Goal: Complete application form: Complete application form

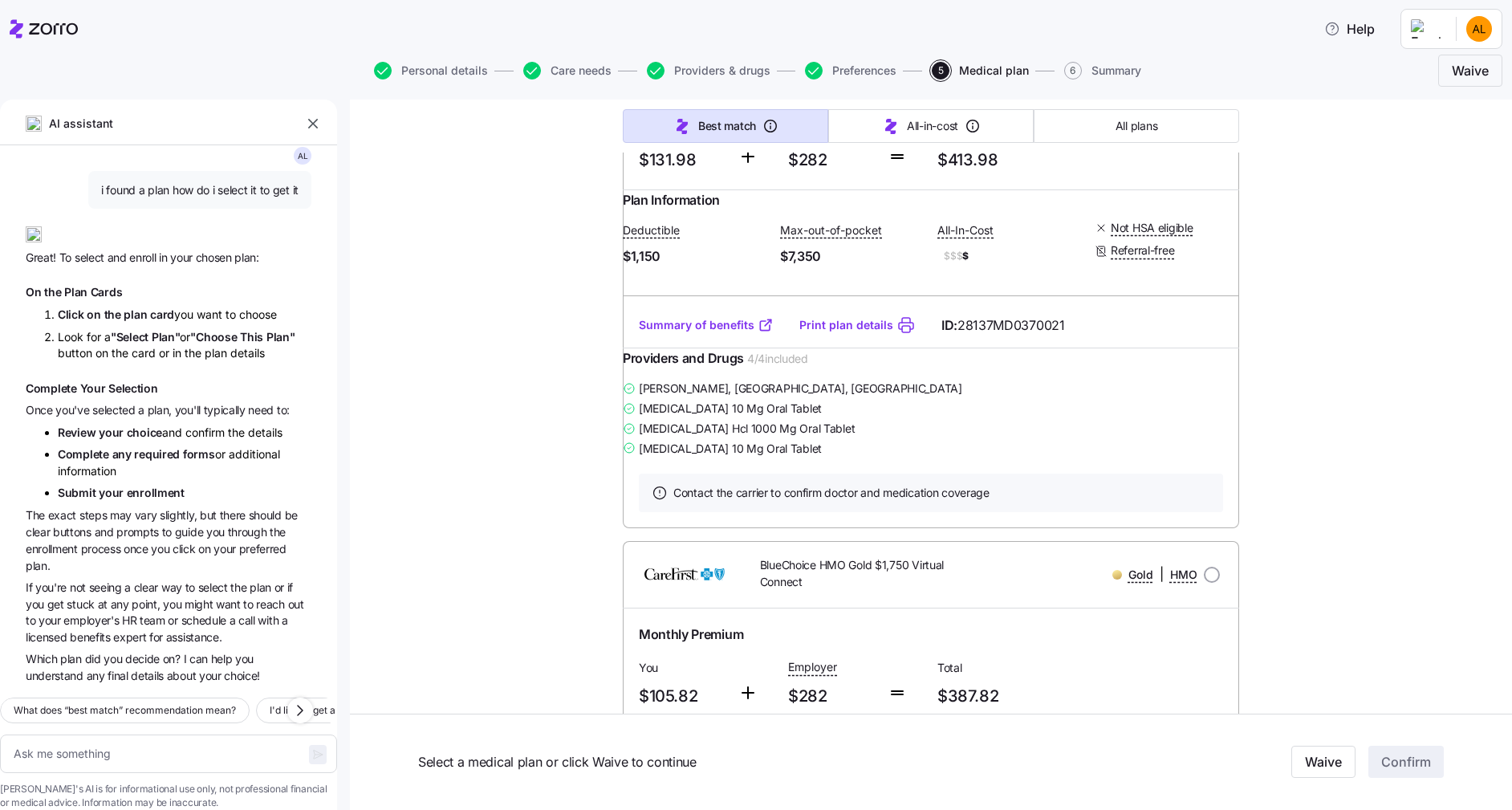
type textarea "x"
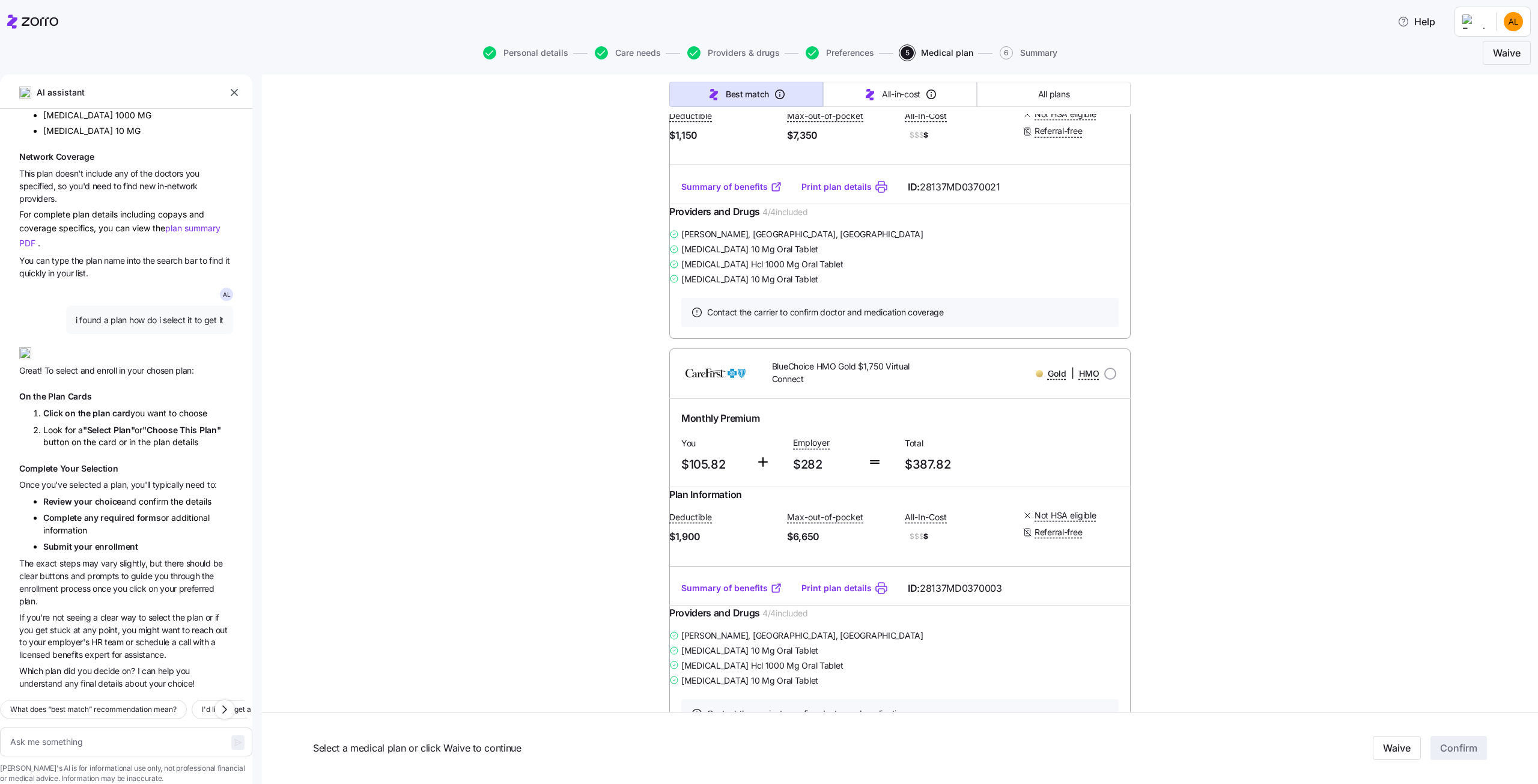
scroll to position [1526, 0]
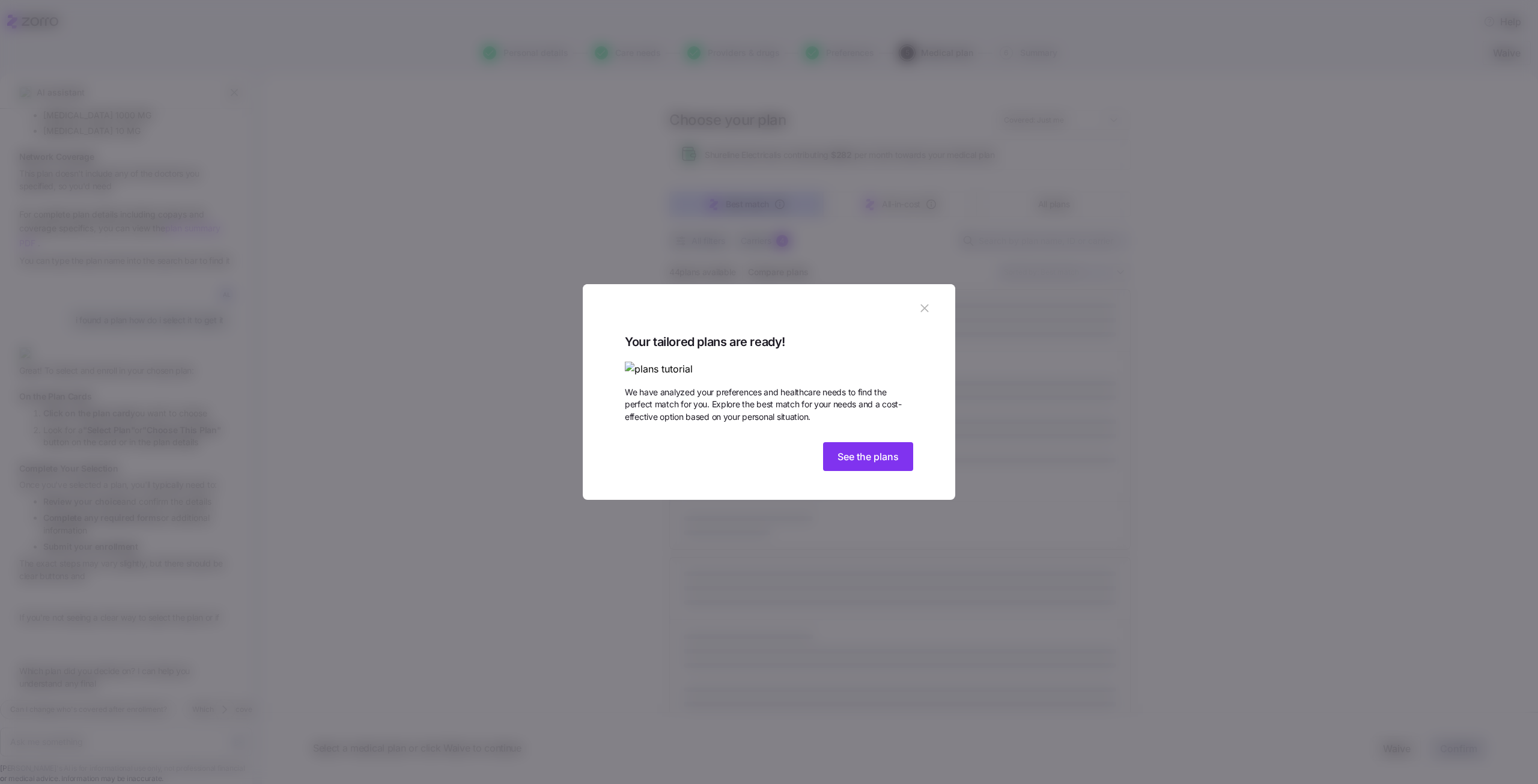
scroll to position [1092, 0]
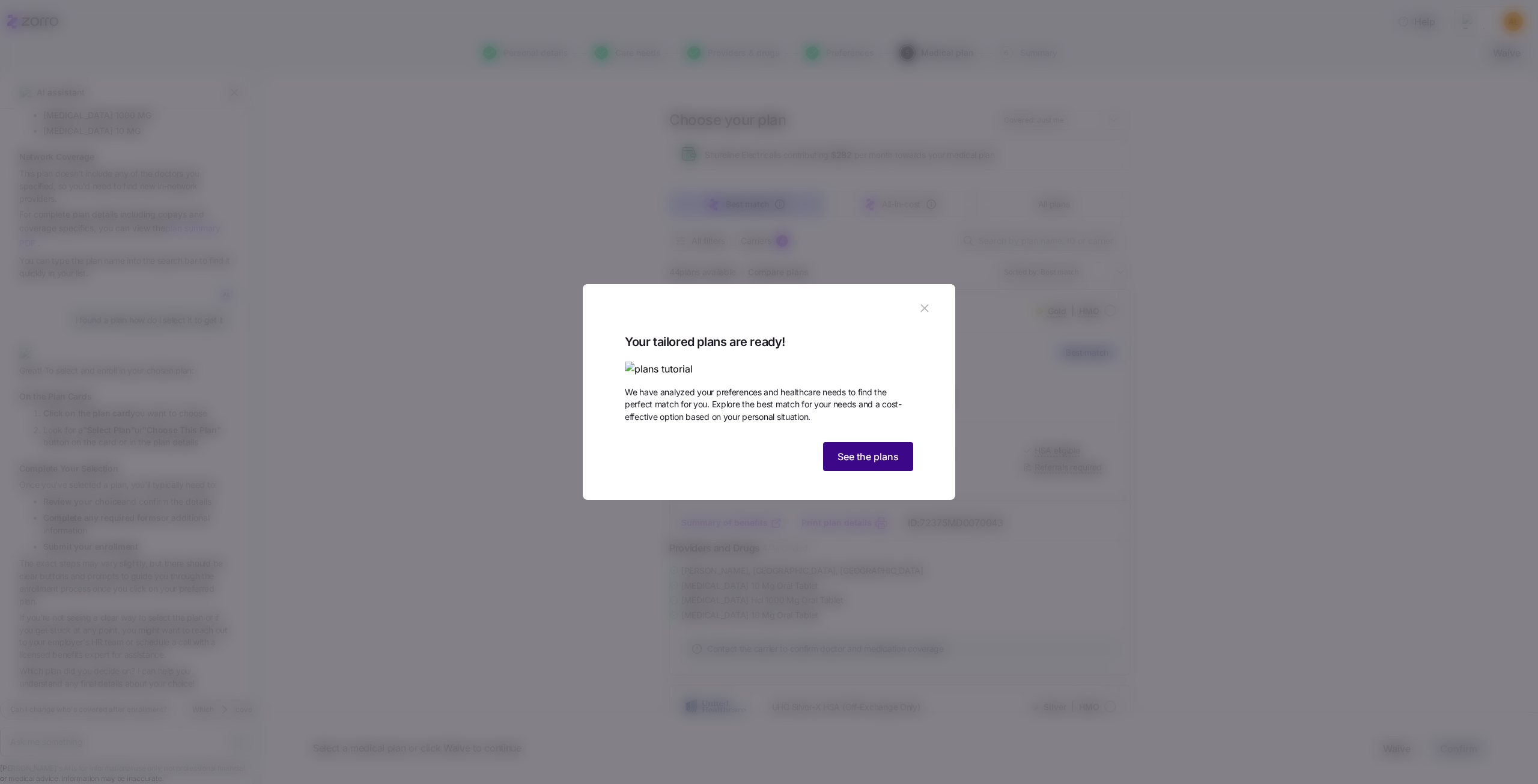
click at [862, 464] on span "See the plans" at bounding box center [868, 456] width 61 height 15
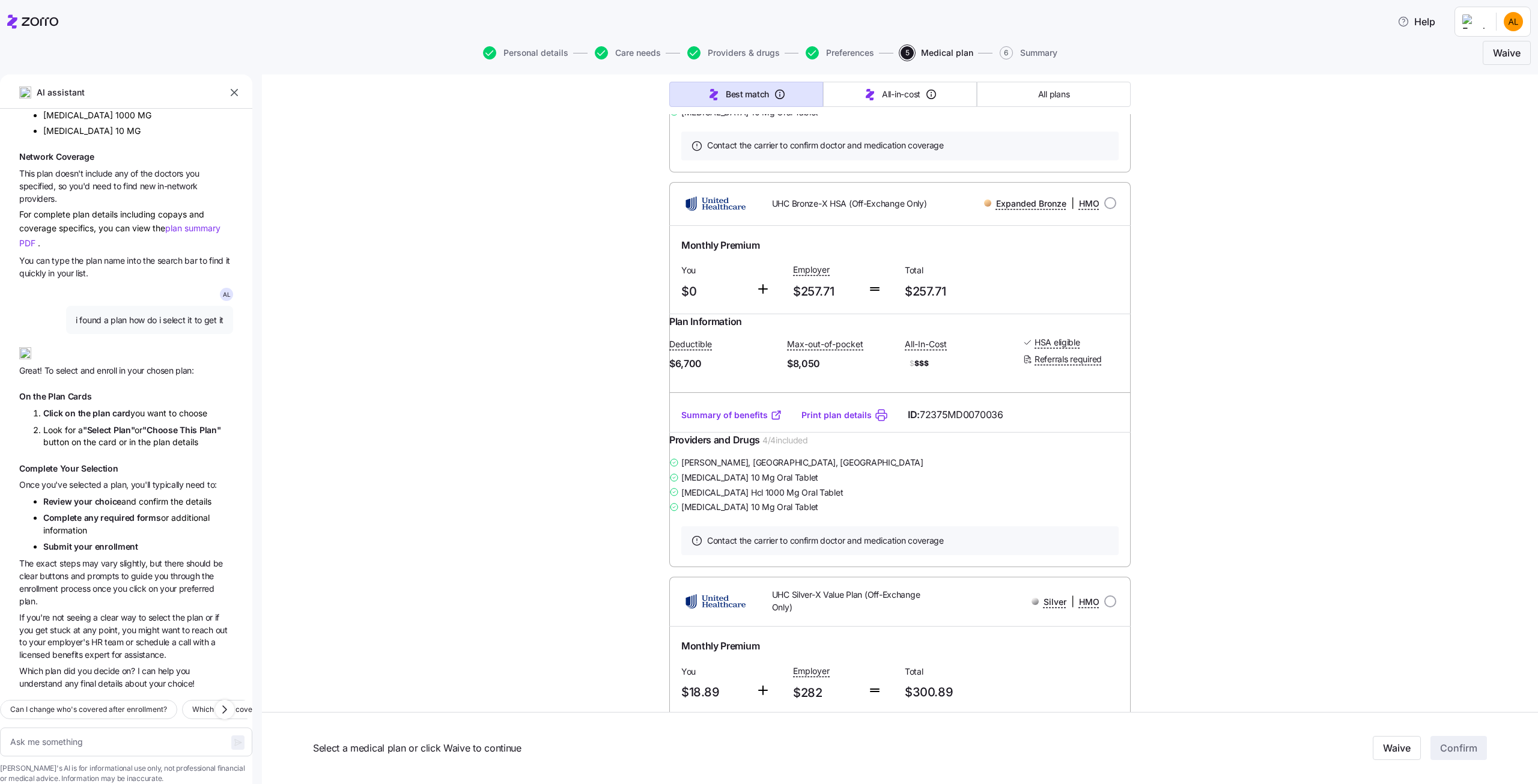
scroll to position [4501, 0]
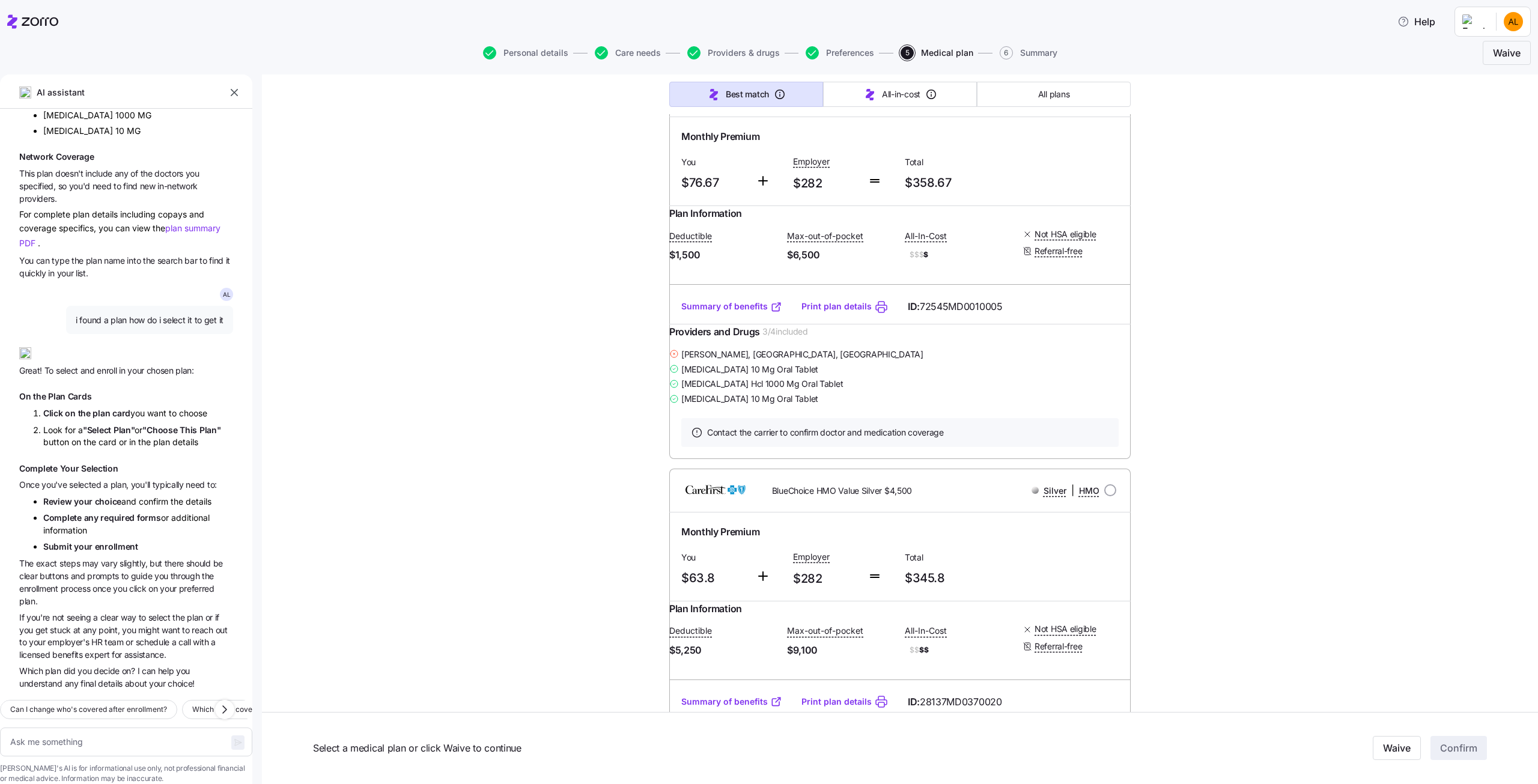
type textarea "x"
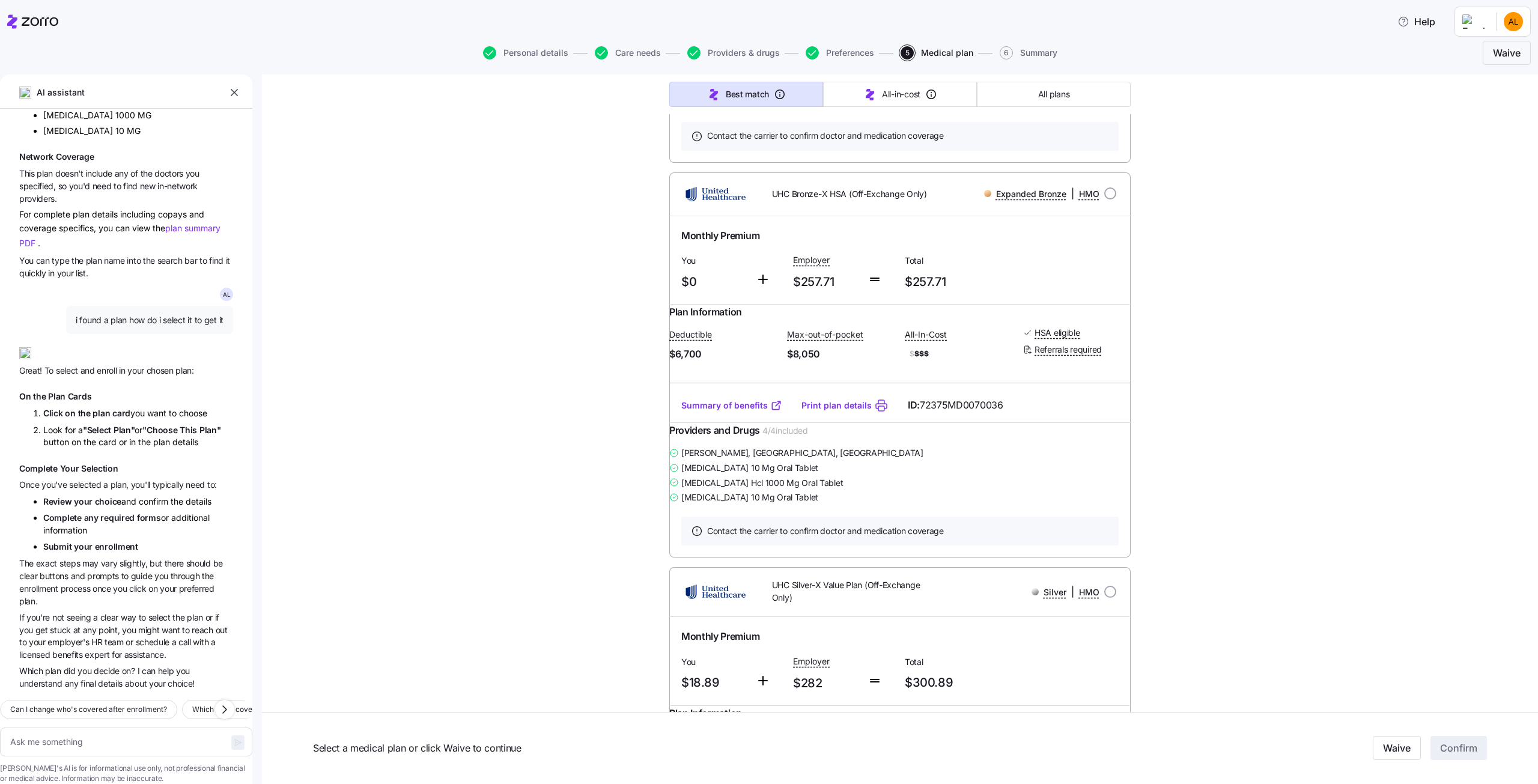
radio input "true"
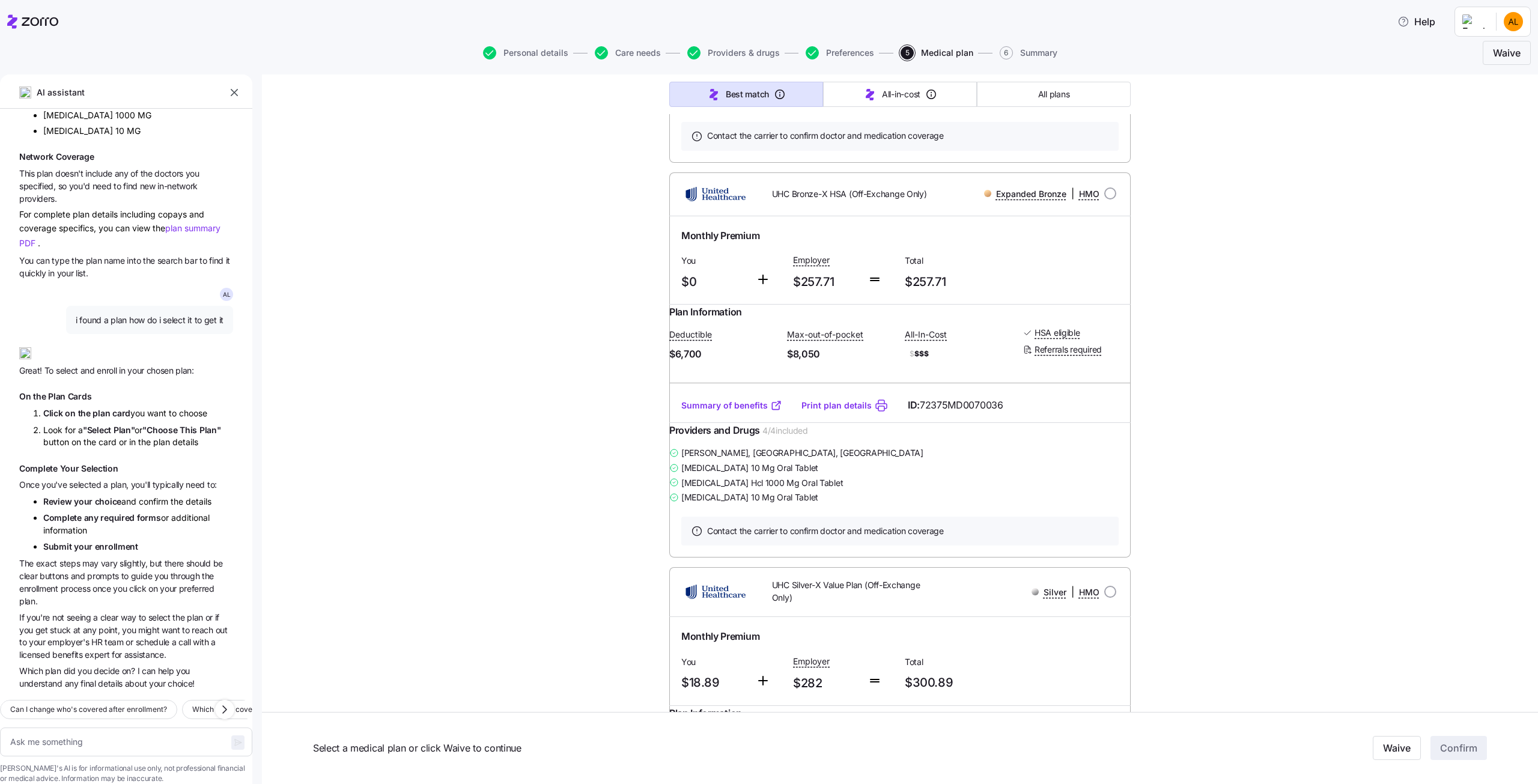
type textarea "x"
click at [709, 16] on link "Summary of benefits" at bounding box center [731, 10] width 101 height 12
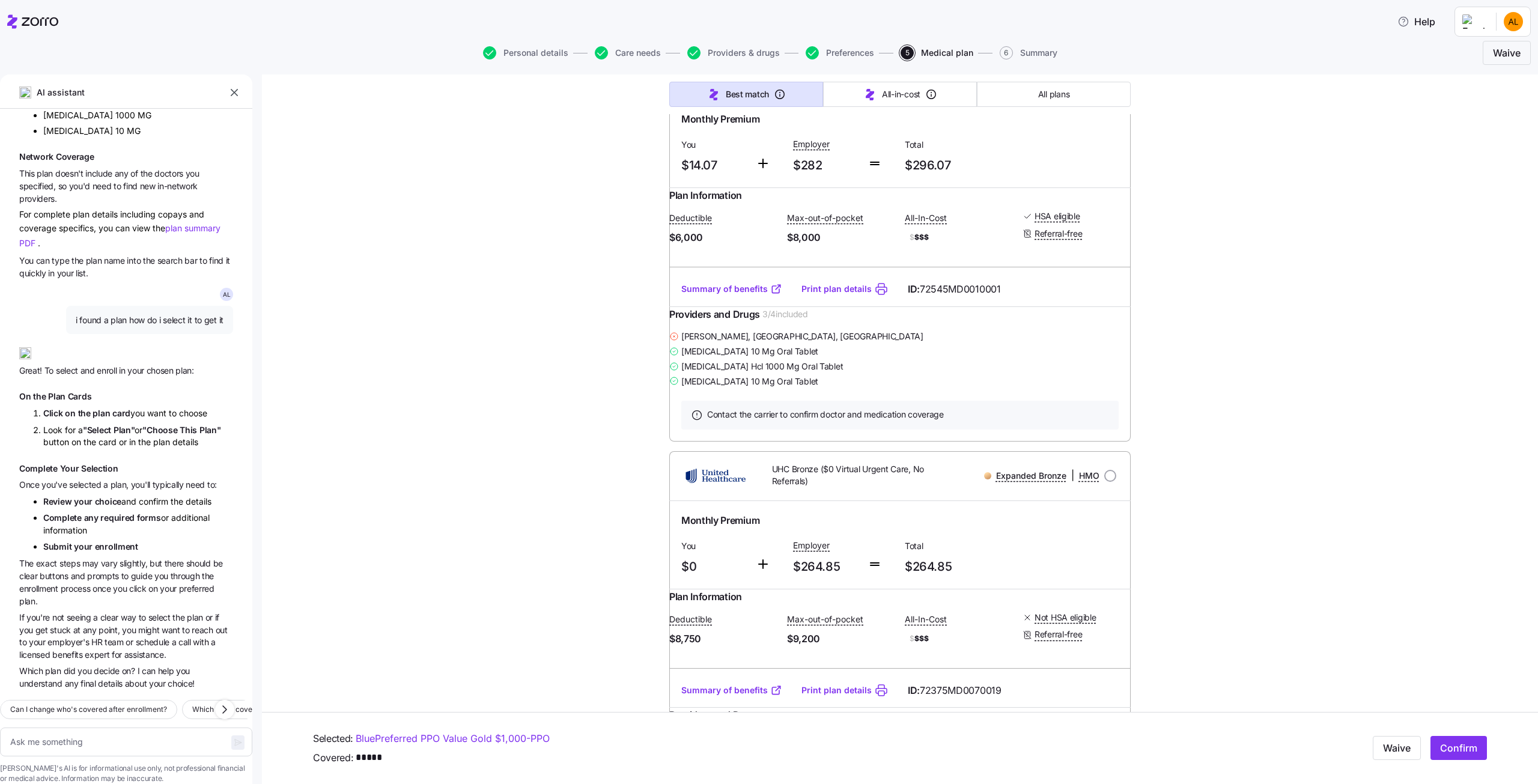
scroll to position [6243, 0]
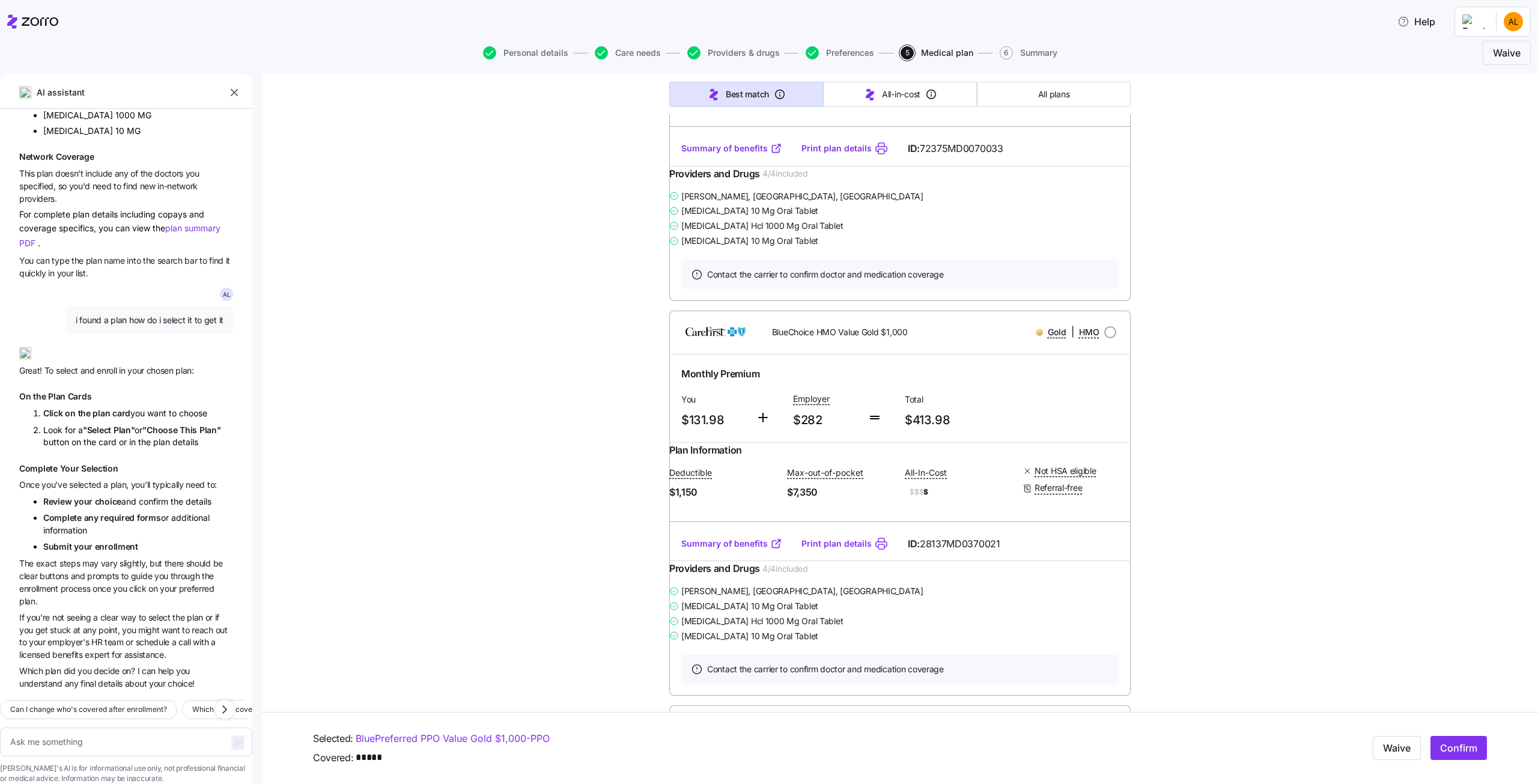
scroll to position [1321, 0]
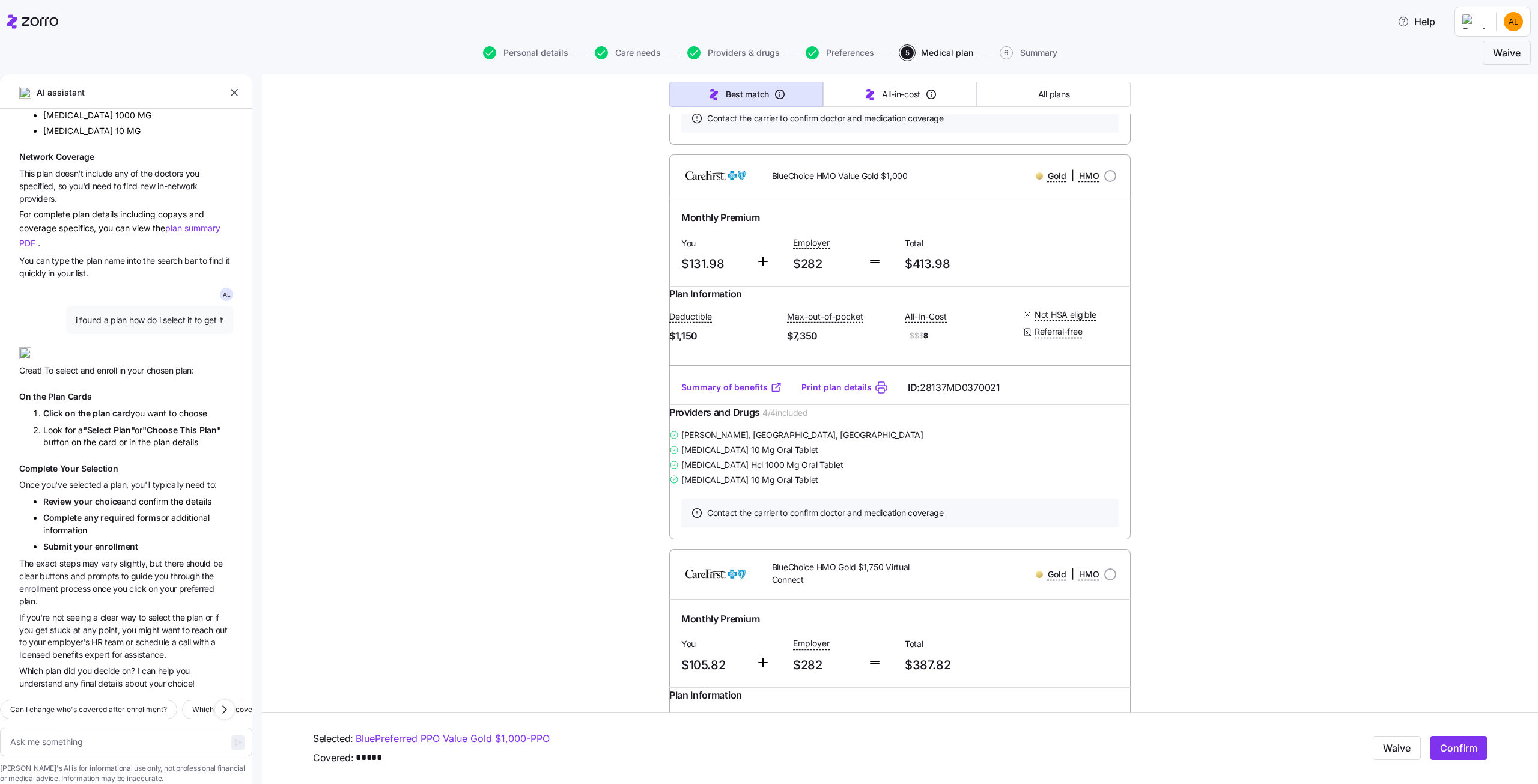
click at [721, 394] on link "Summary of benefits" at bounding box center [731, 387] width 101 height 12
click at [1110, 182] on input "radio" at bounding box center [1110, 176] width 12 height 12
radio input "true"
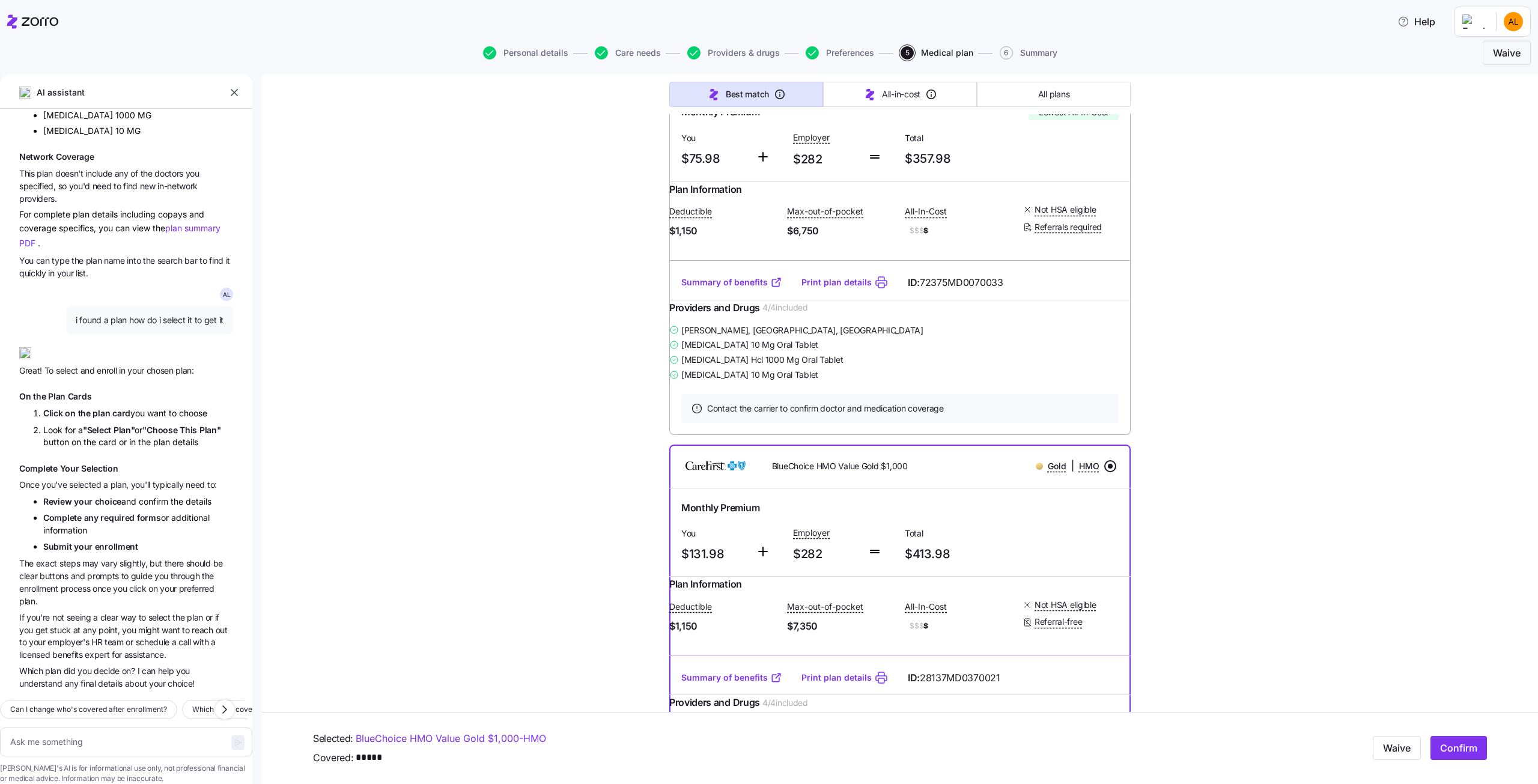
scroll to position [1021, 0]
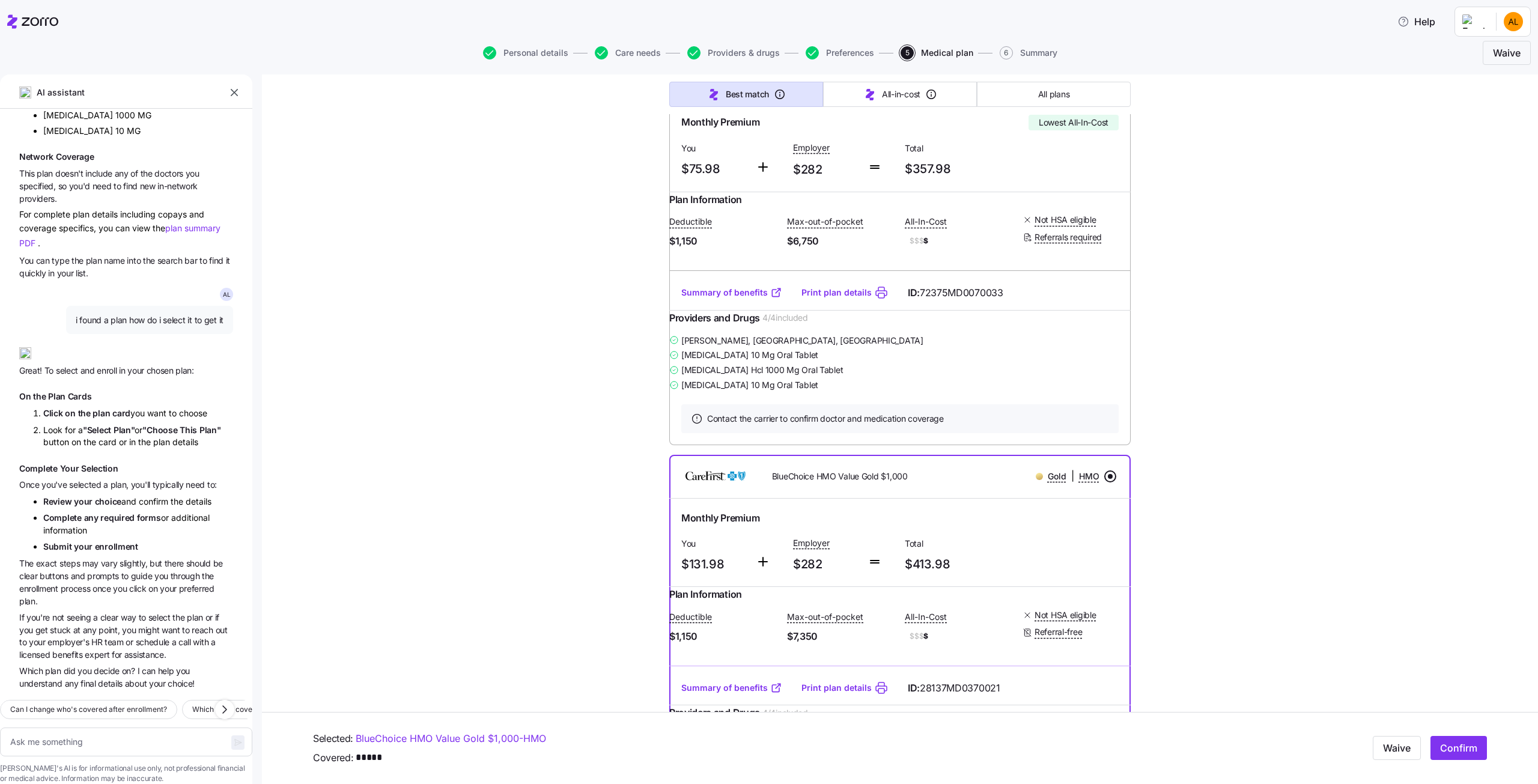
click at [736, 299] on link "Summary of benefits" at bounding box center [731, 292] width 101 height 12
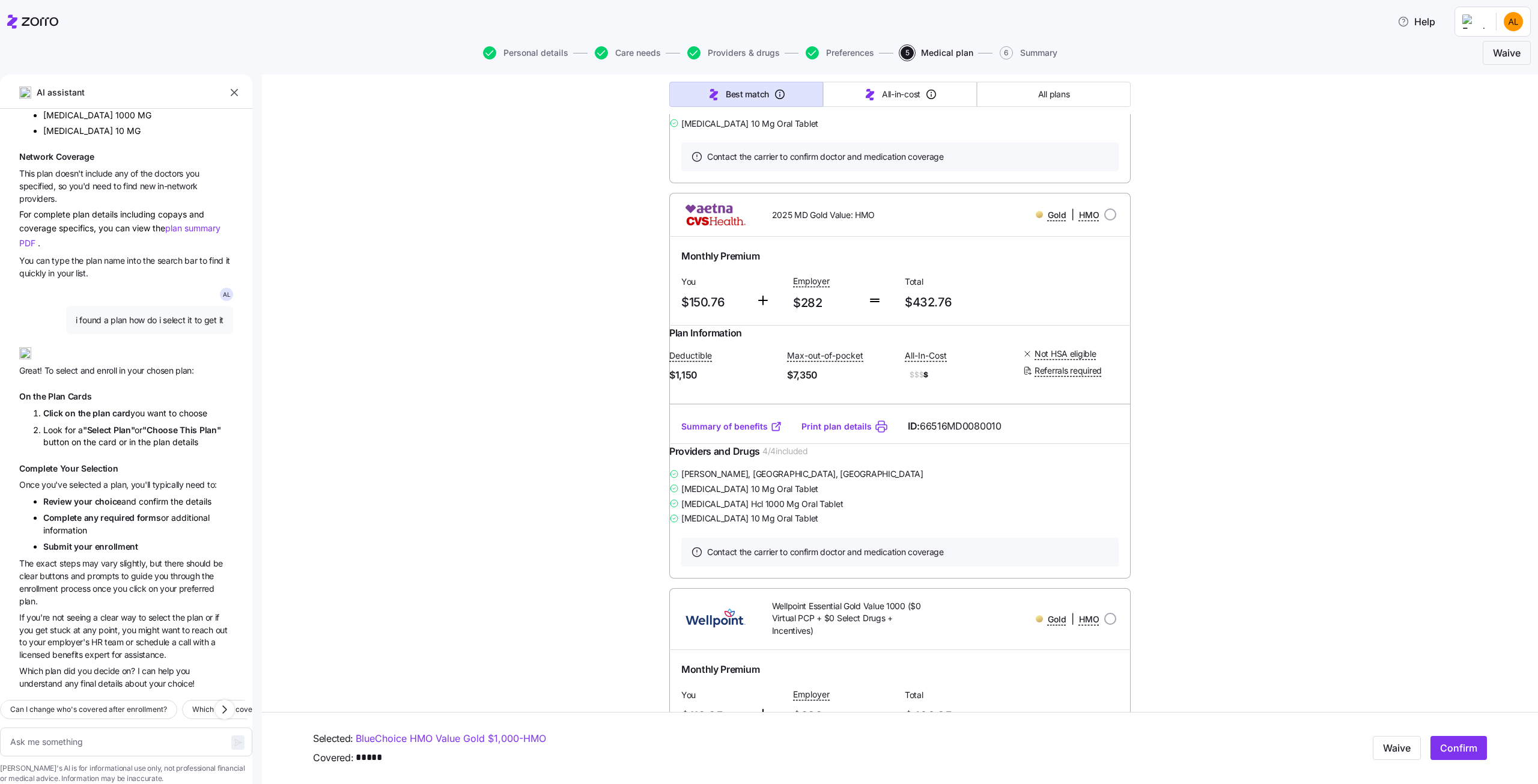
scroll to position [2162, 0]
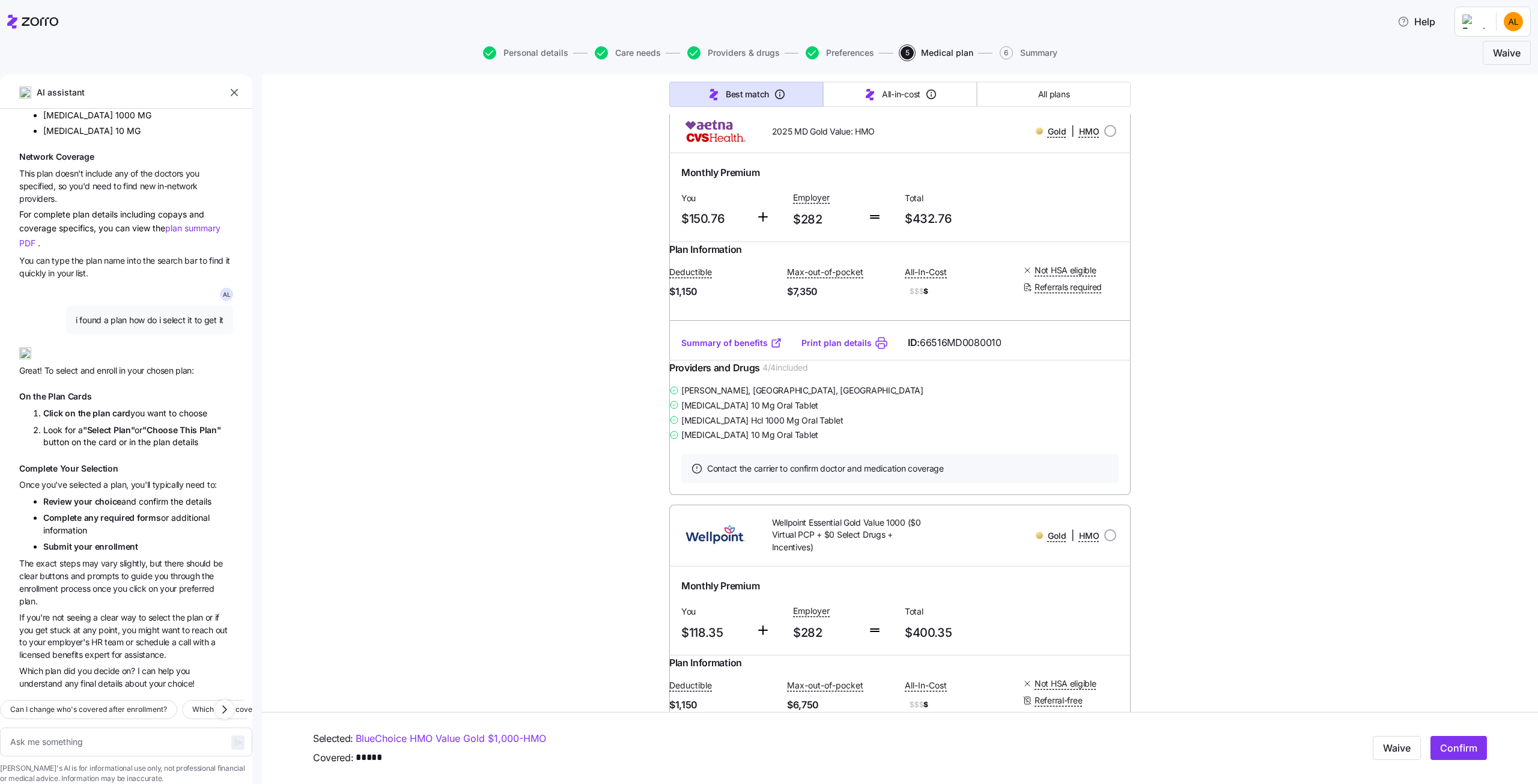
click at [714, 349] on link "Summary of benefits" at bounding box center [731, 342] width 101 height 12
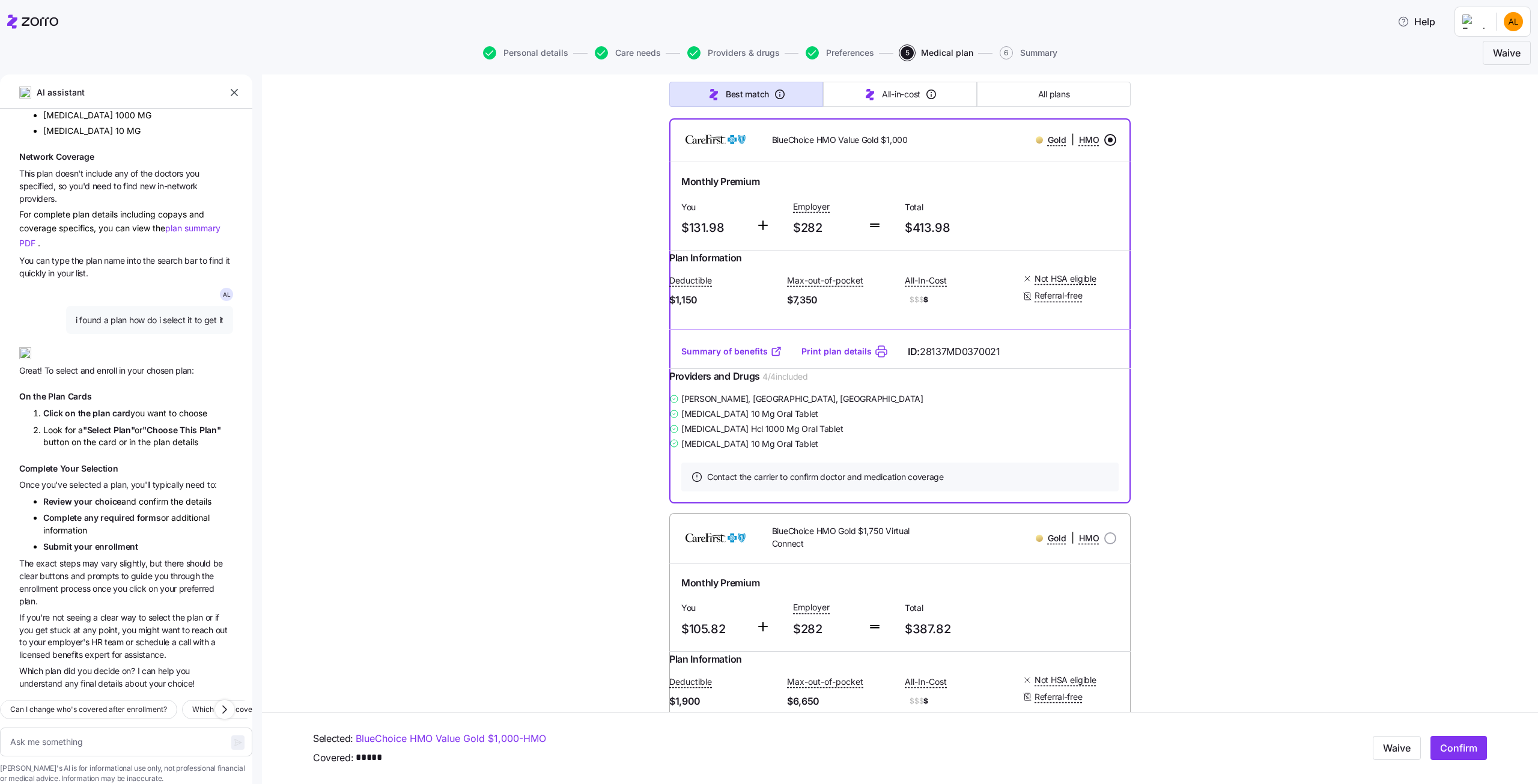
scroll to position [1321, 0]
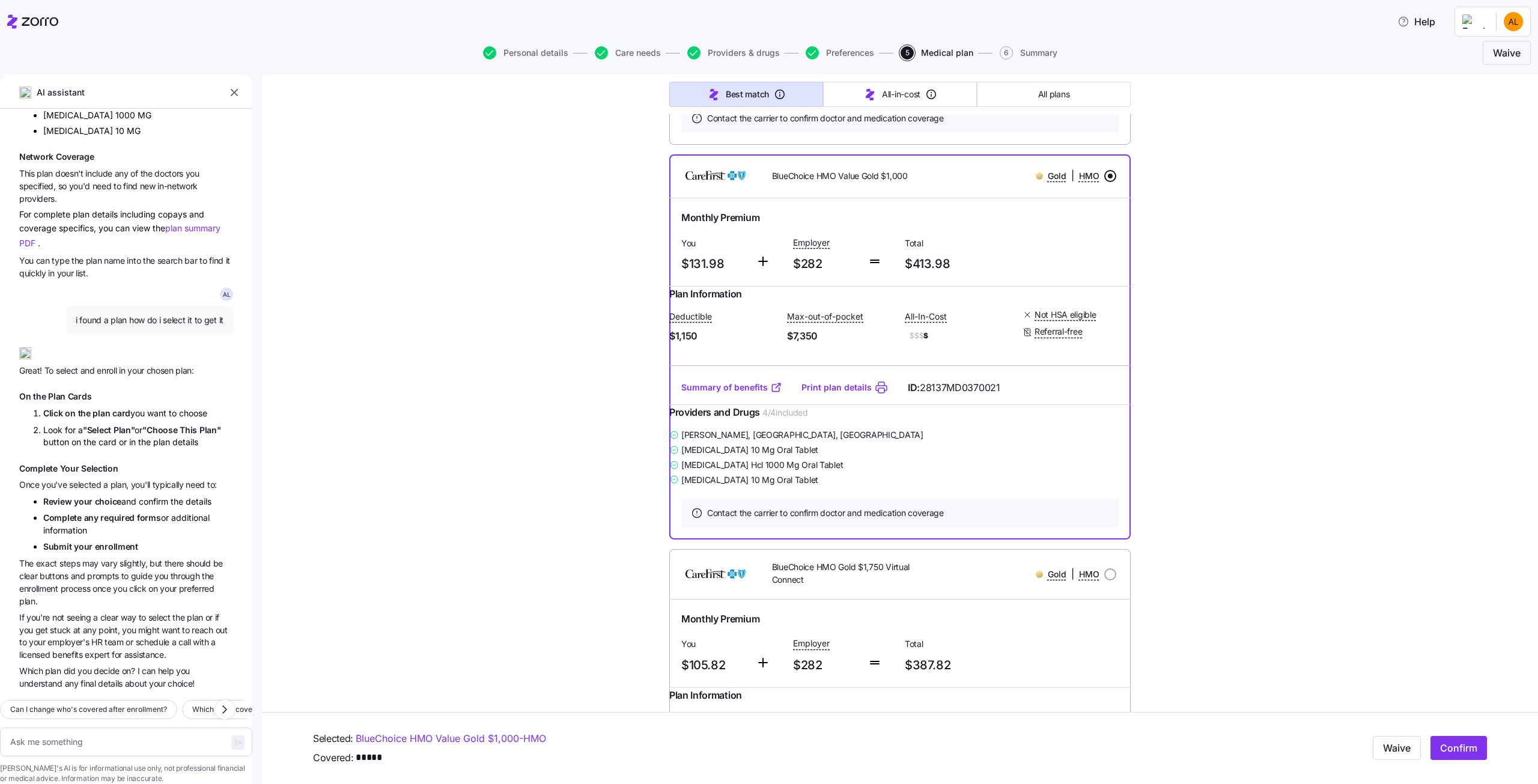
click at [698, 394] on link "Summary of benefits" at bounding box center [731, 387] width 101 height 12
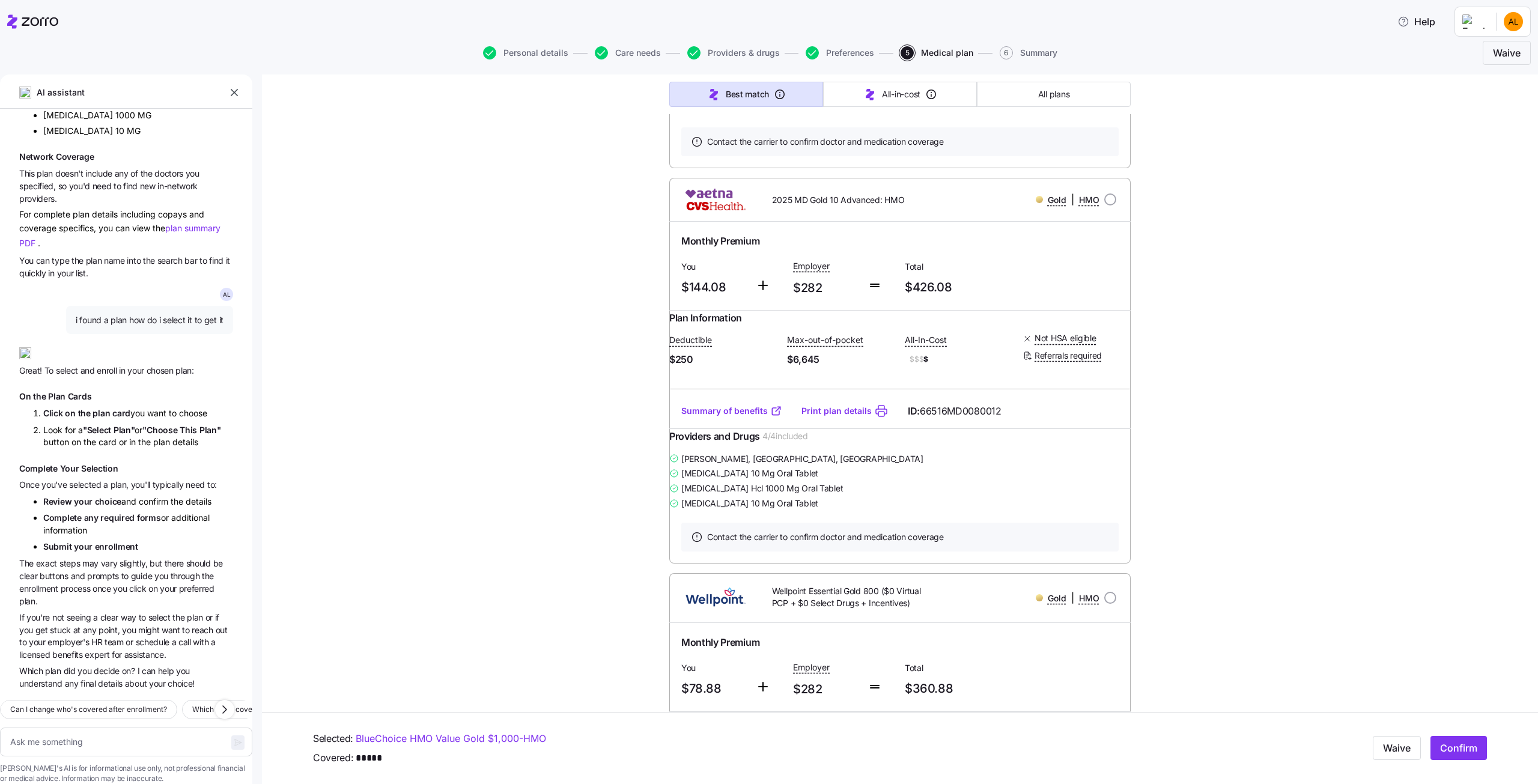
scroll to position [7809, 0]
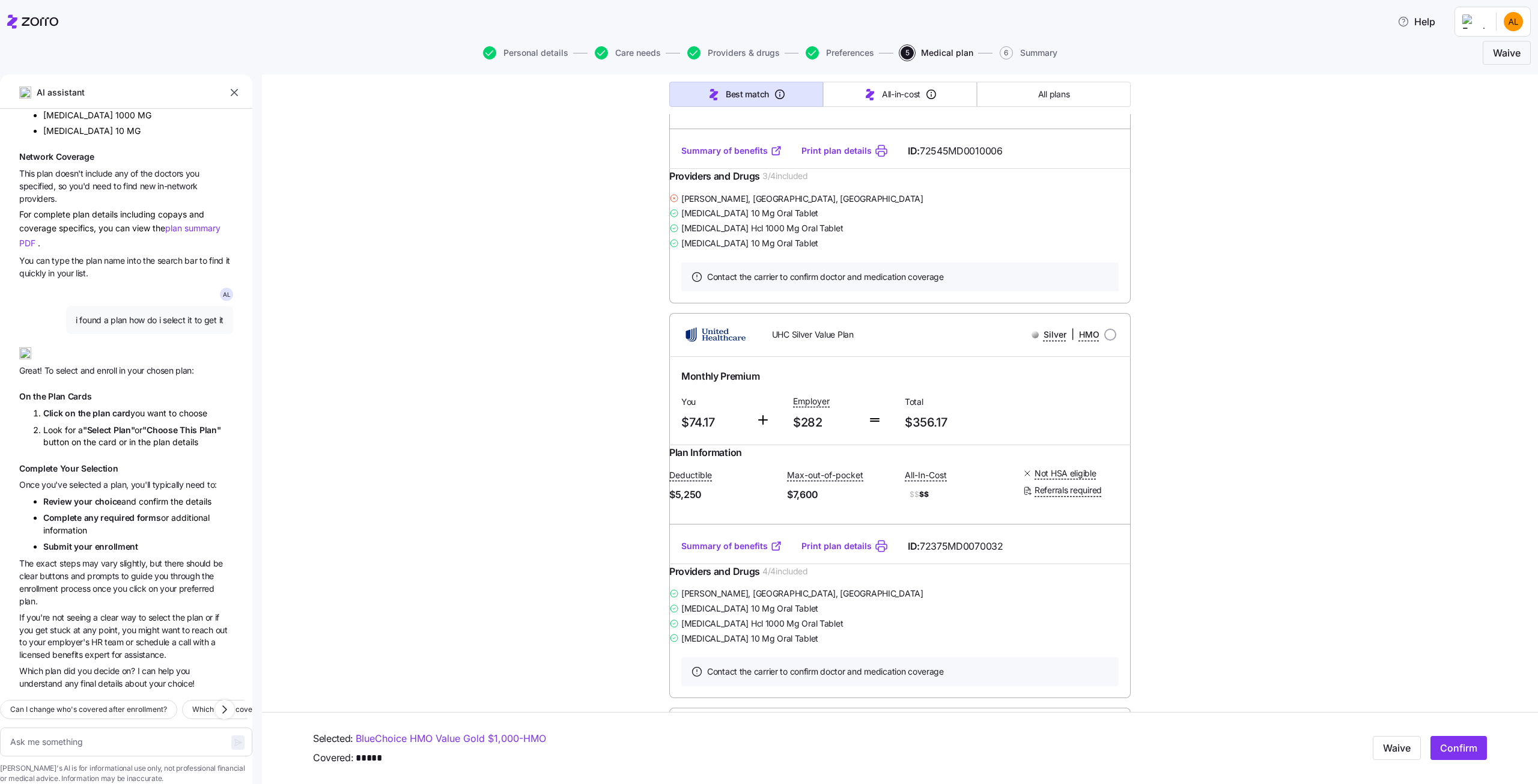
scroll to position [8349, 0]
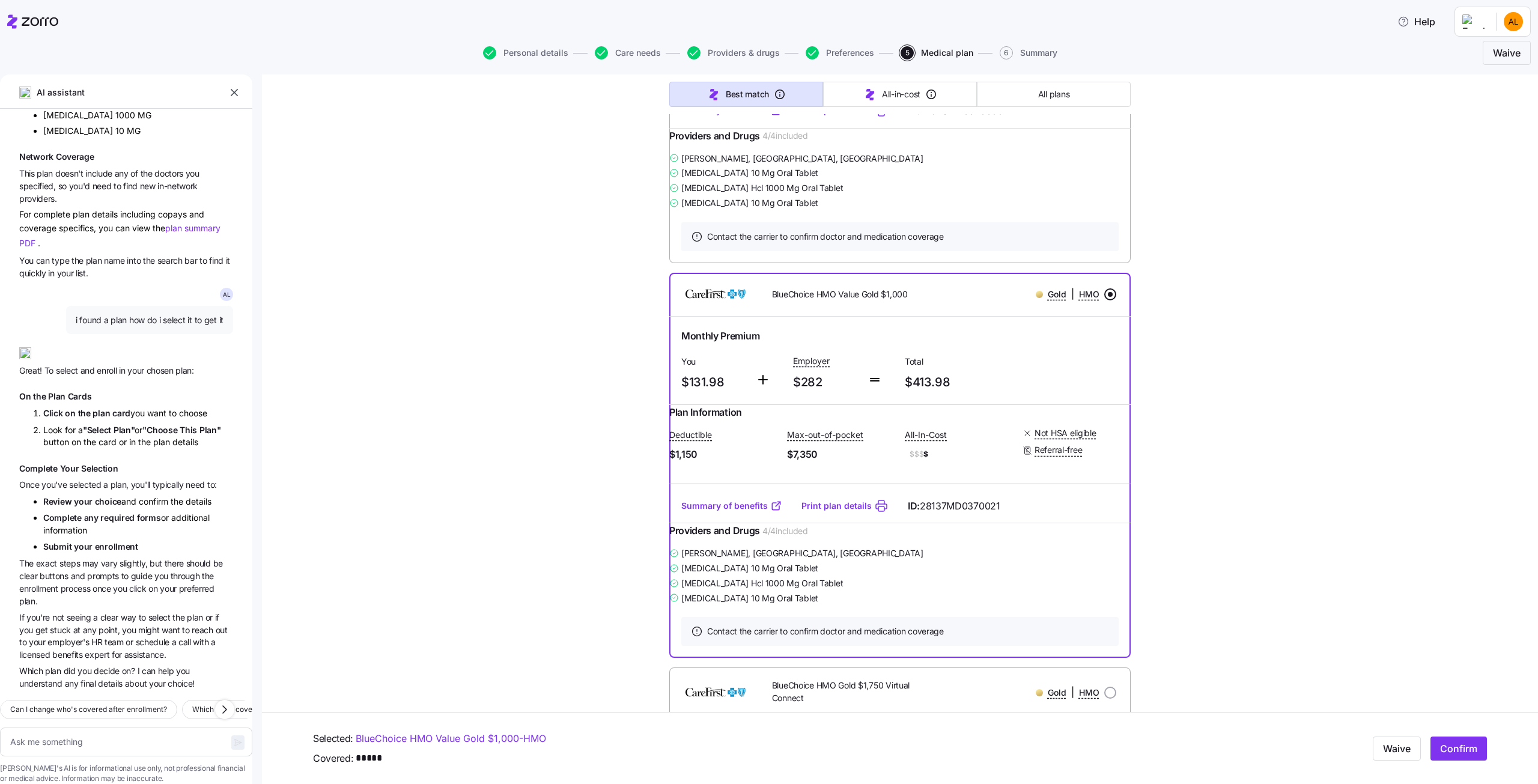
scroll to position [1261, 0]
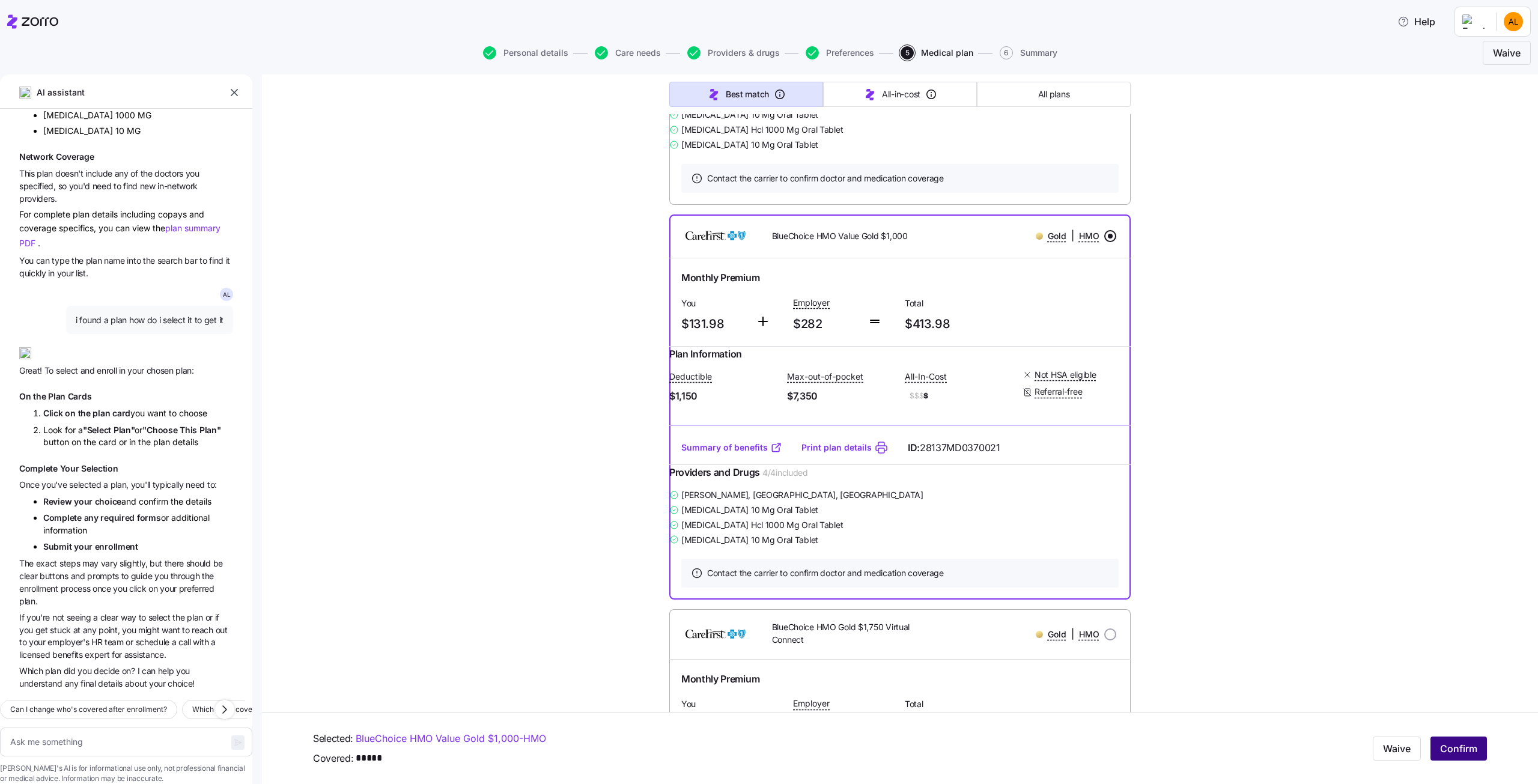
click at [1457, 754] on span "Confirm" at bounding box center [1459, 748] width 38 height 15
type textarea "x"
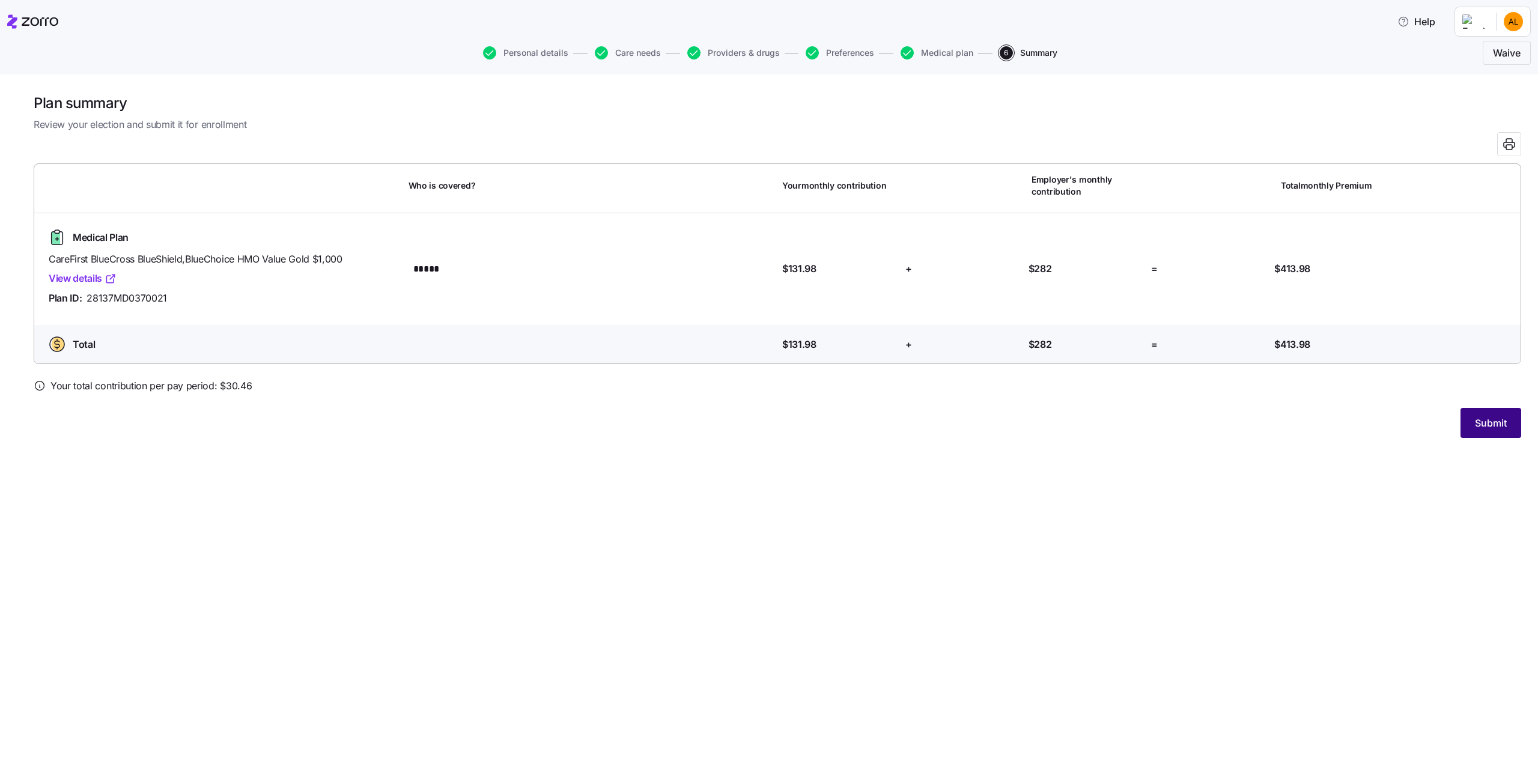
click at [1488, 426] on span "Submit" at bounding box center [1491, 423] width 32 height 15
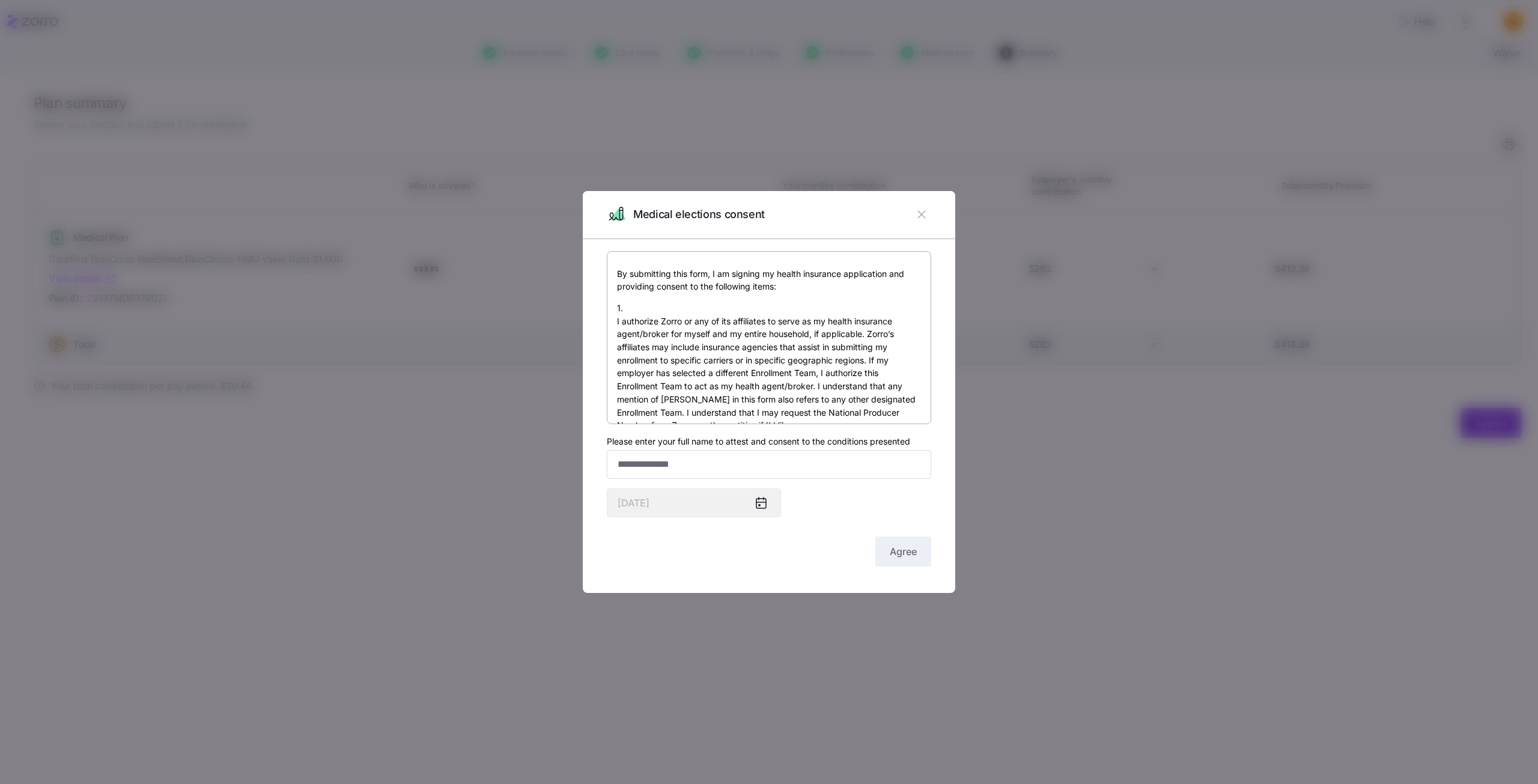
scroll to position [481, 0]
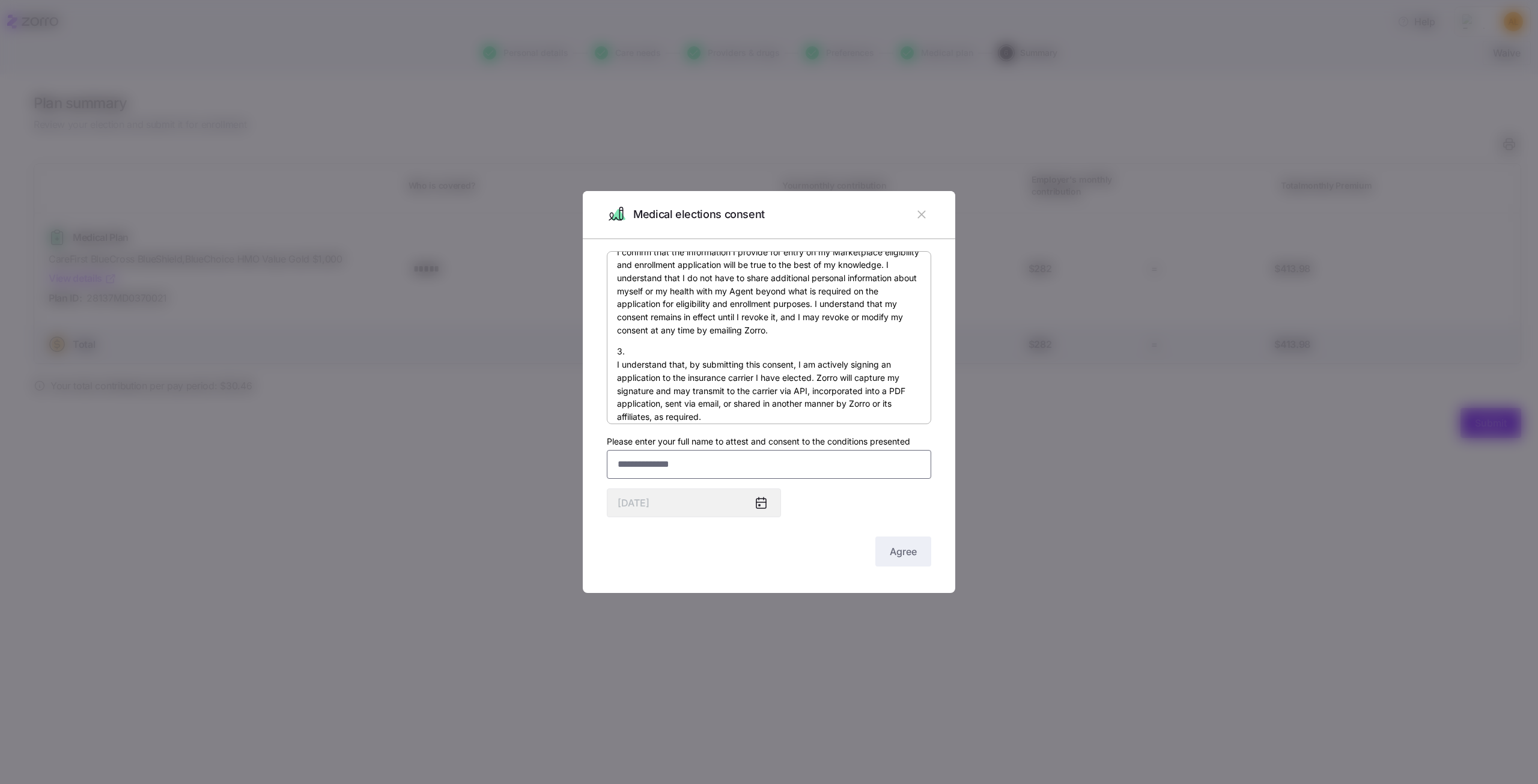
click at [747, 458] on input "Please enter your full name to attest and consent to the conditions presented" at bounding box center [769, 465] width 324 height 29
type input "**********"
click at [724, 532] on div "By submitting this form, I am signing my health insurance application and provi…" at bounding box center [769, 410] width 324 height 318
click at [901, 540] on button "Agree" at bounding box center [903, 551] width 56 height 30
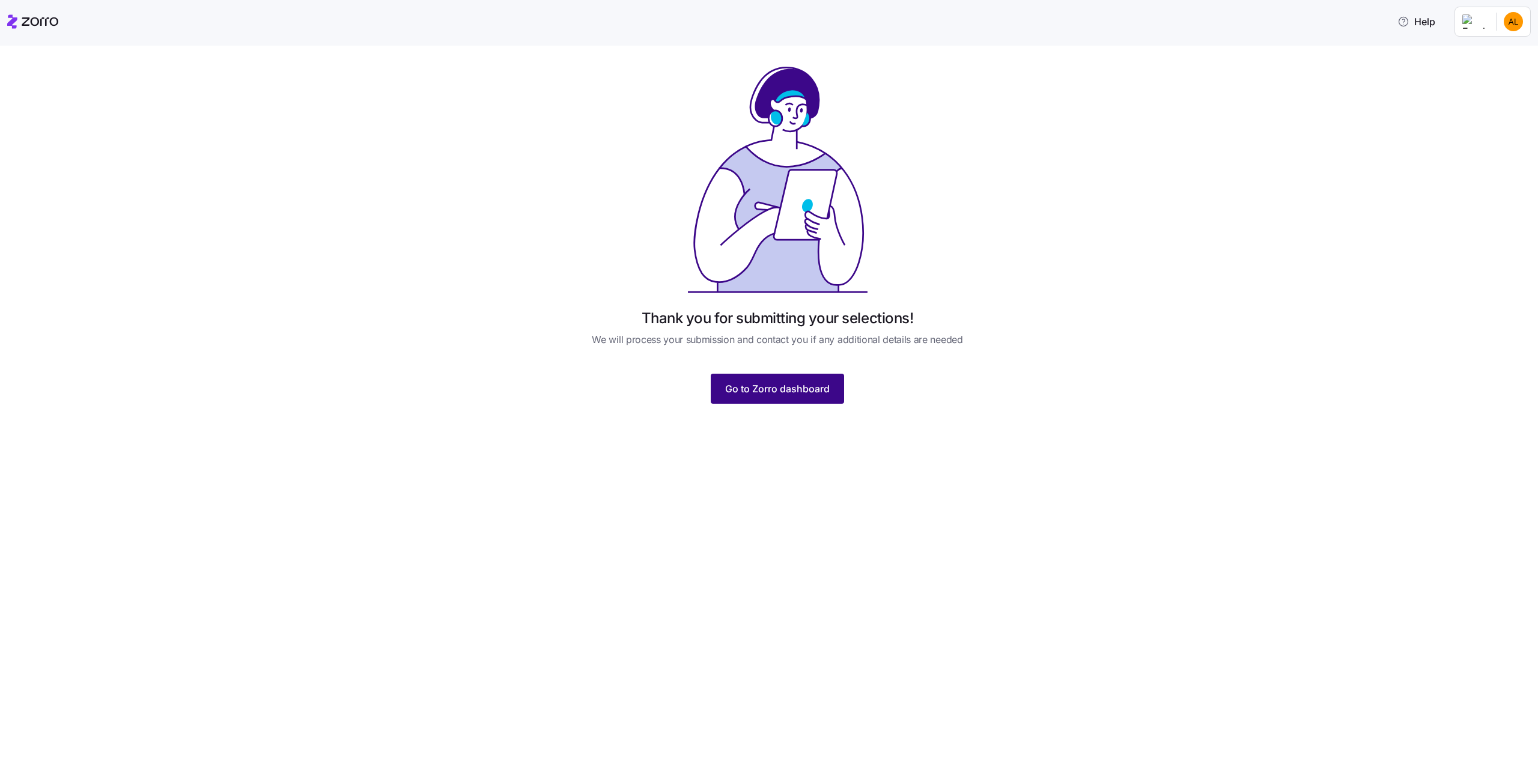
click at [763, 377] on button "Go to Zorro dashboard" at bounding box center [777, 388] width 133 height 30
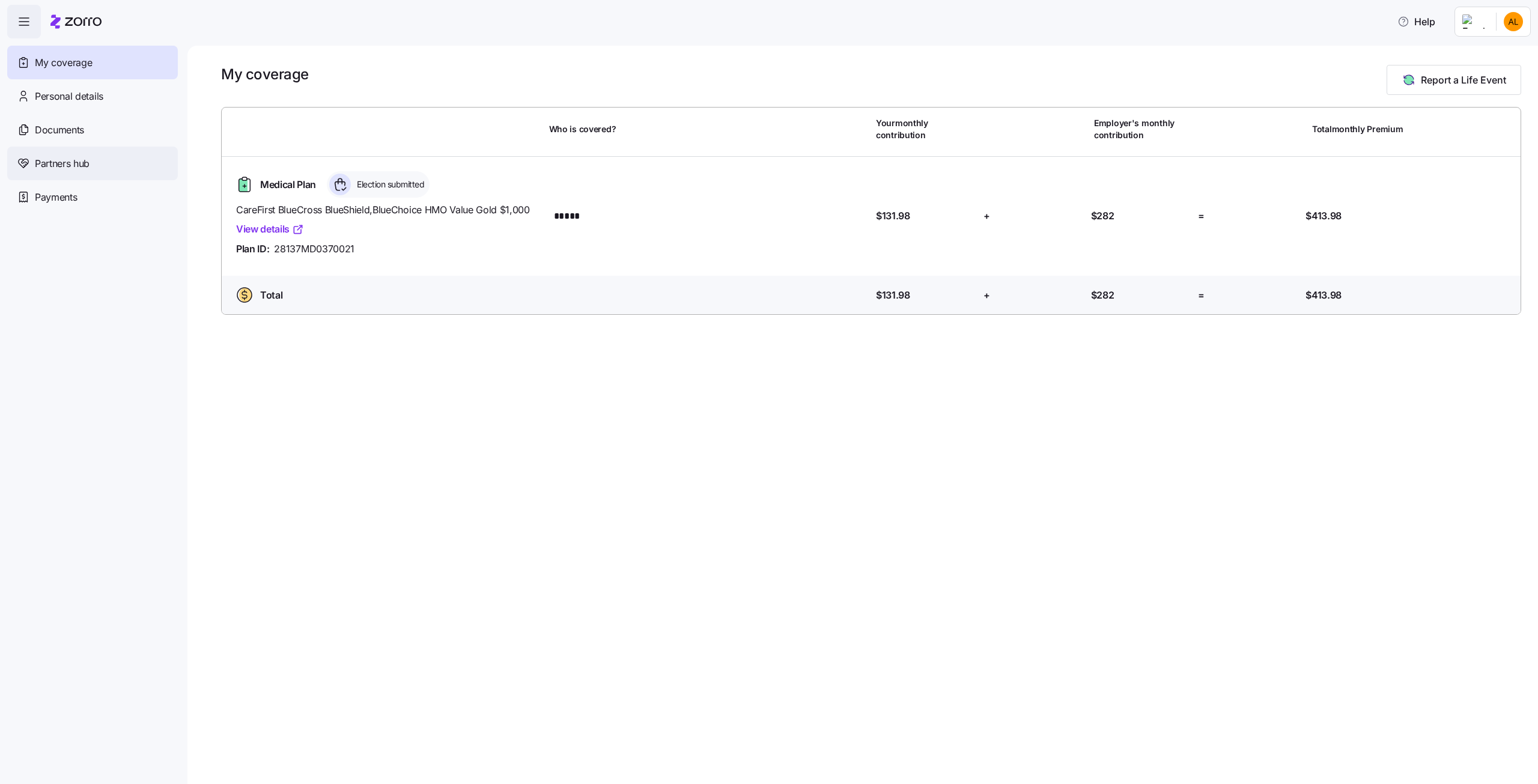
click at [53, 161] on span "Partners hub" at bounding box center [62, 164] width 55 height 15
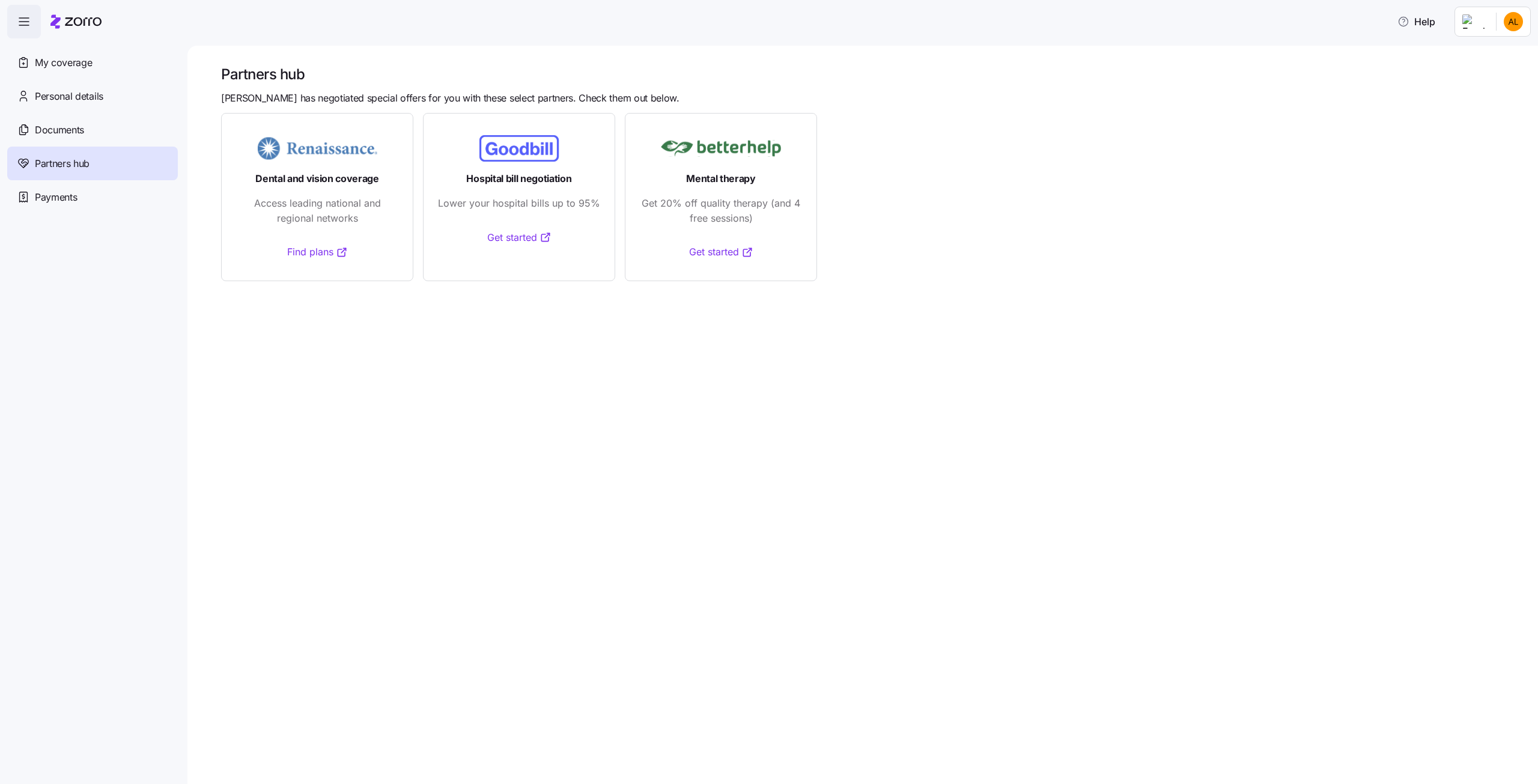
click at [311, 249] on link "Find plans" at bounding box center [317, 252] width 60 height 15
click at [42, 53] on div "My coverage" at bounding box center [92, 62] width 171 height 33
